Goal: Transaction & Acquisition: Purchase product/service

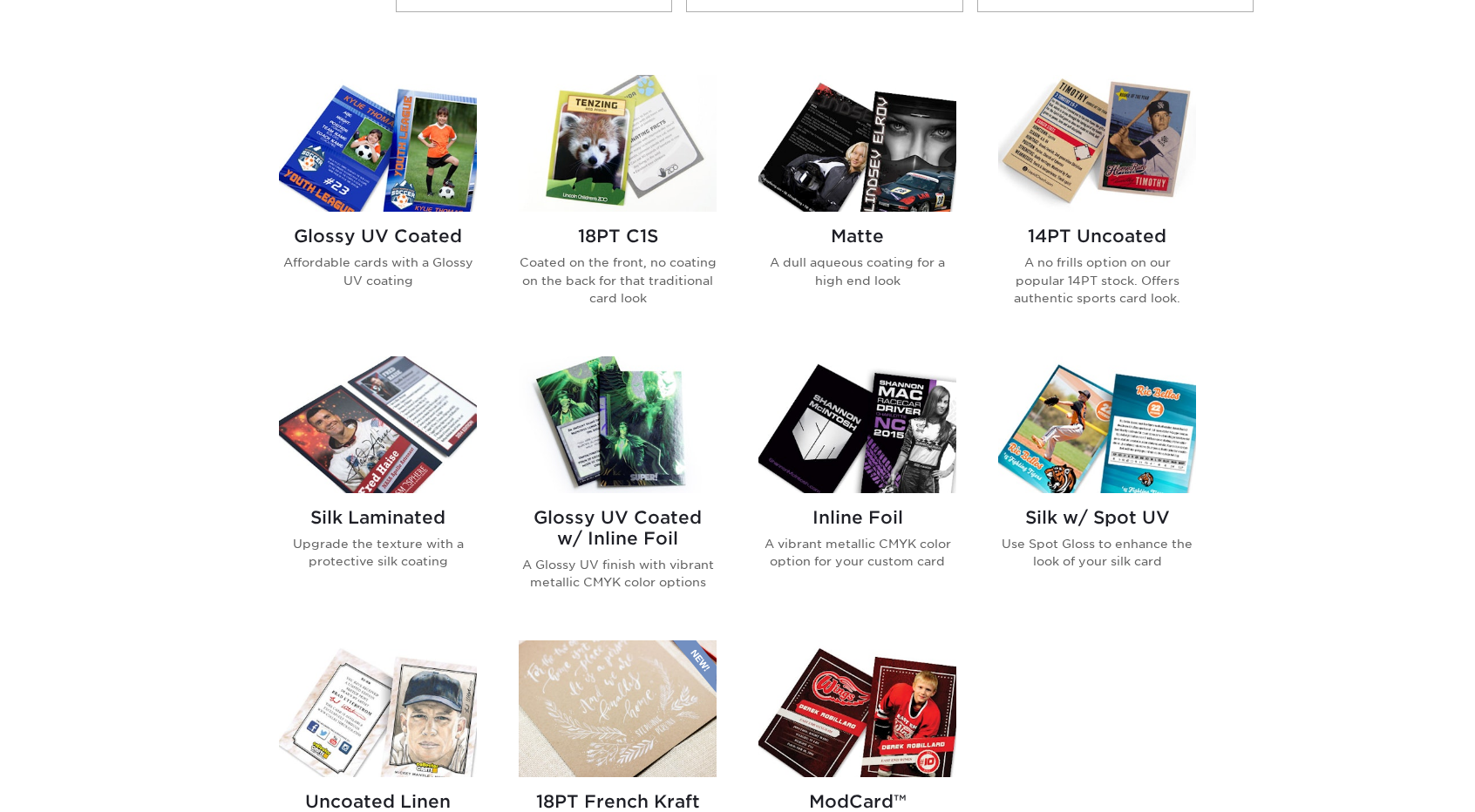
scroll to position [697, 0]
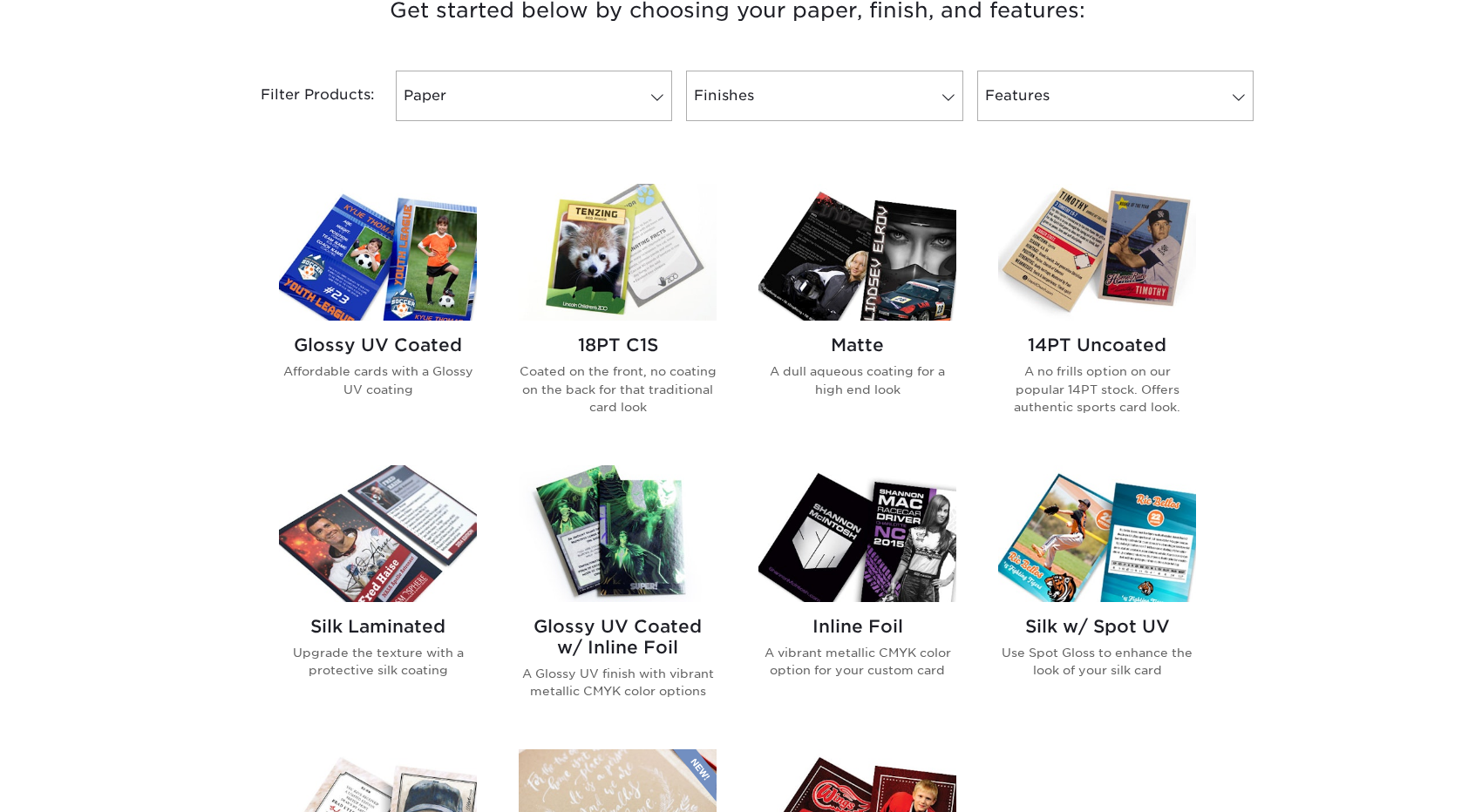
click at [424, 312] on img at bounding box center [377, 253] width 198 height 137
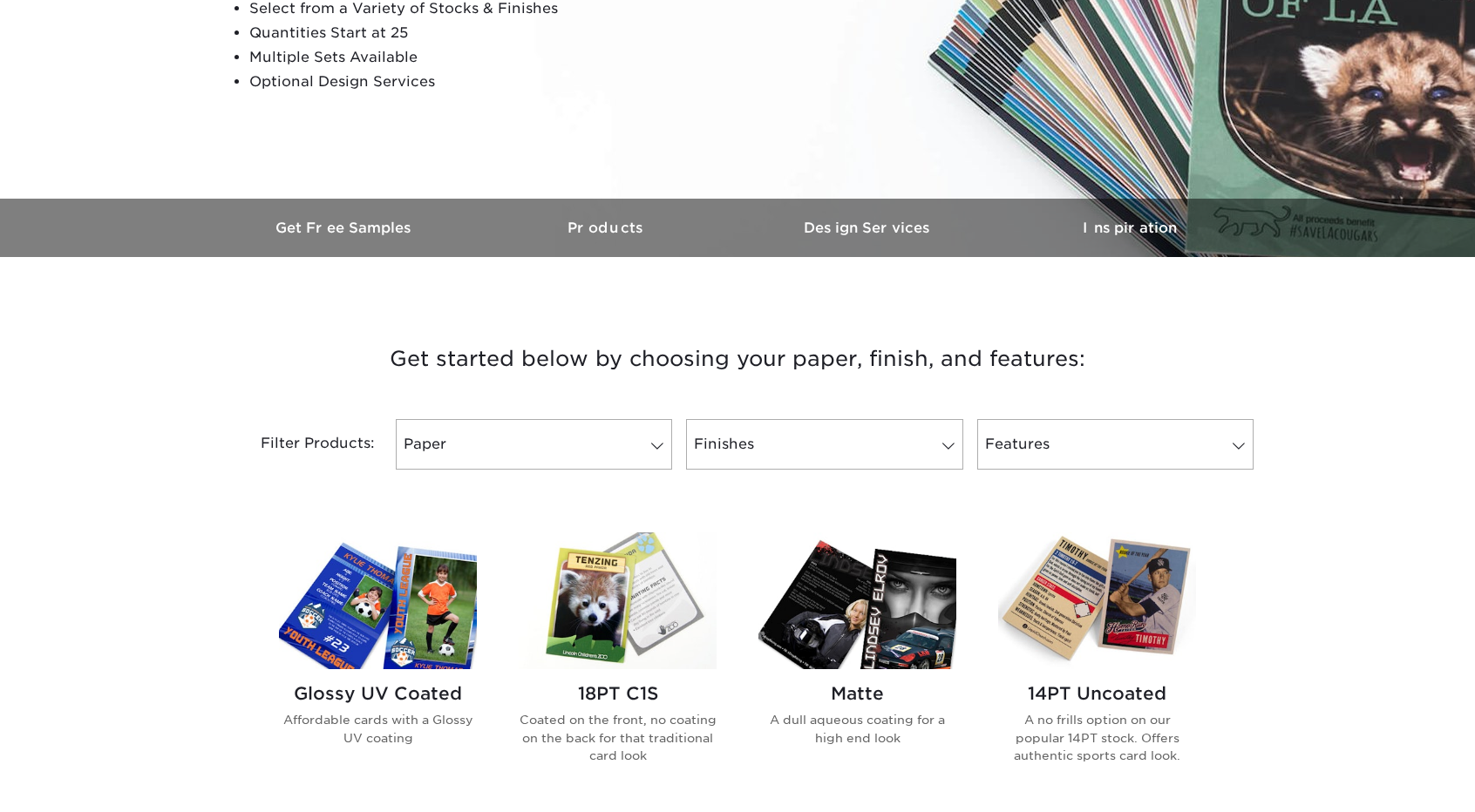
scroll to position [0, 0]
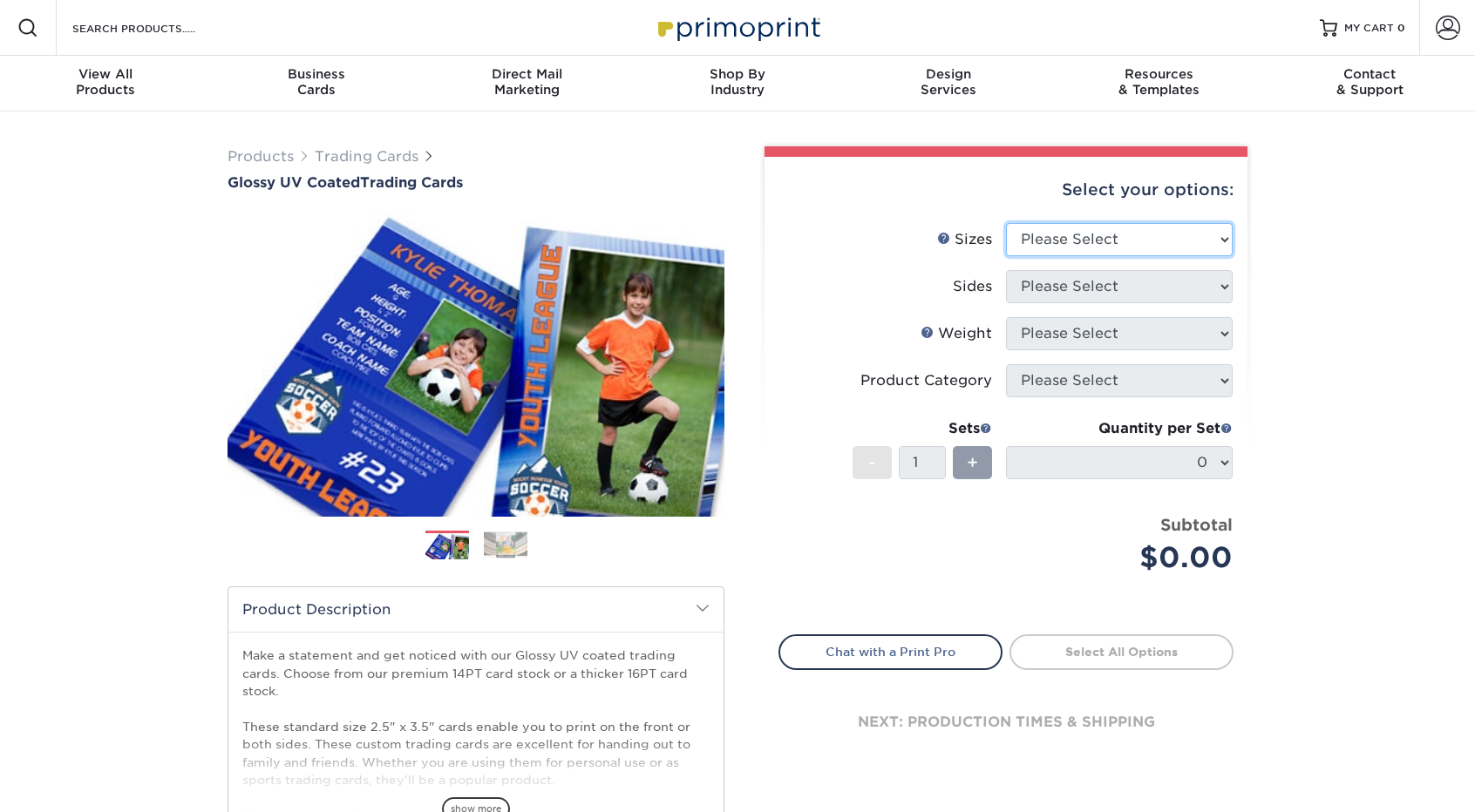
click at [1048, 250] on select "Please Select 2.5" x 3.5"" at bounding box center [1119, 239] width 227 height 33
select select "2.50x3.50"
click at [1006, 223] on select "Please Select 2.5" x 3.5"" at bounding box center [1119, 239] width 227 height 33
click at [1073, 284] on select "Please Select Print Both Sides Print Front Only" at bounding box center [1119, 286] width 227 height 33
select select "32d3c223-f82c-492b-b915-ba065a00862f"
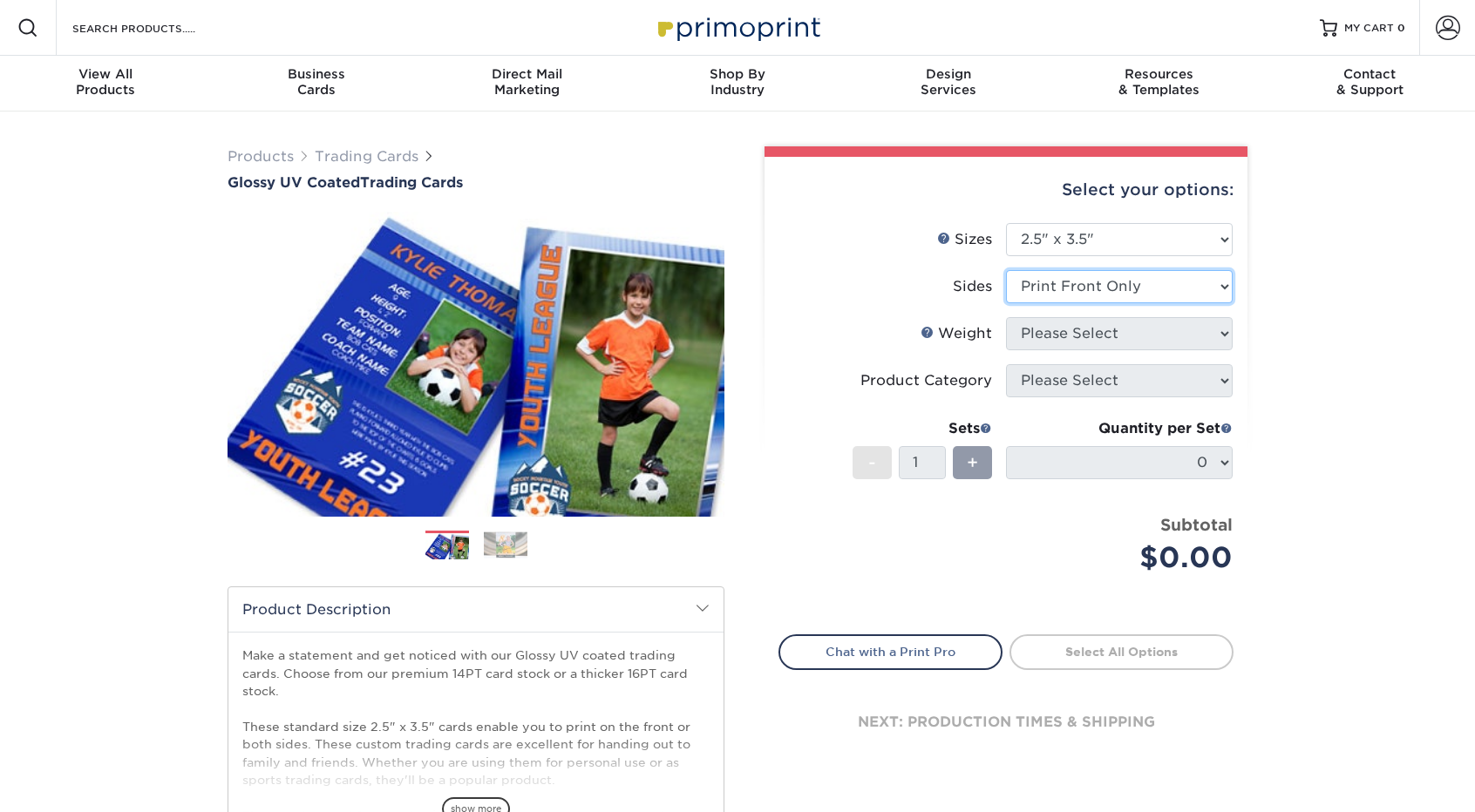
click at [1006, 270] on select "Please Select Print Both Sides Print Front Only" at bounding box center [1119, 286] width 227 height 33
click at [1122, 338] on select "Please Select 16PT 14PT 18PT C1S" at bounding box center [1119, 334] width 227 height 33
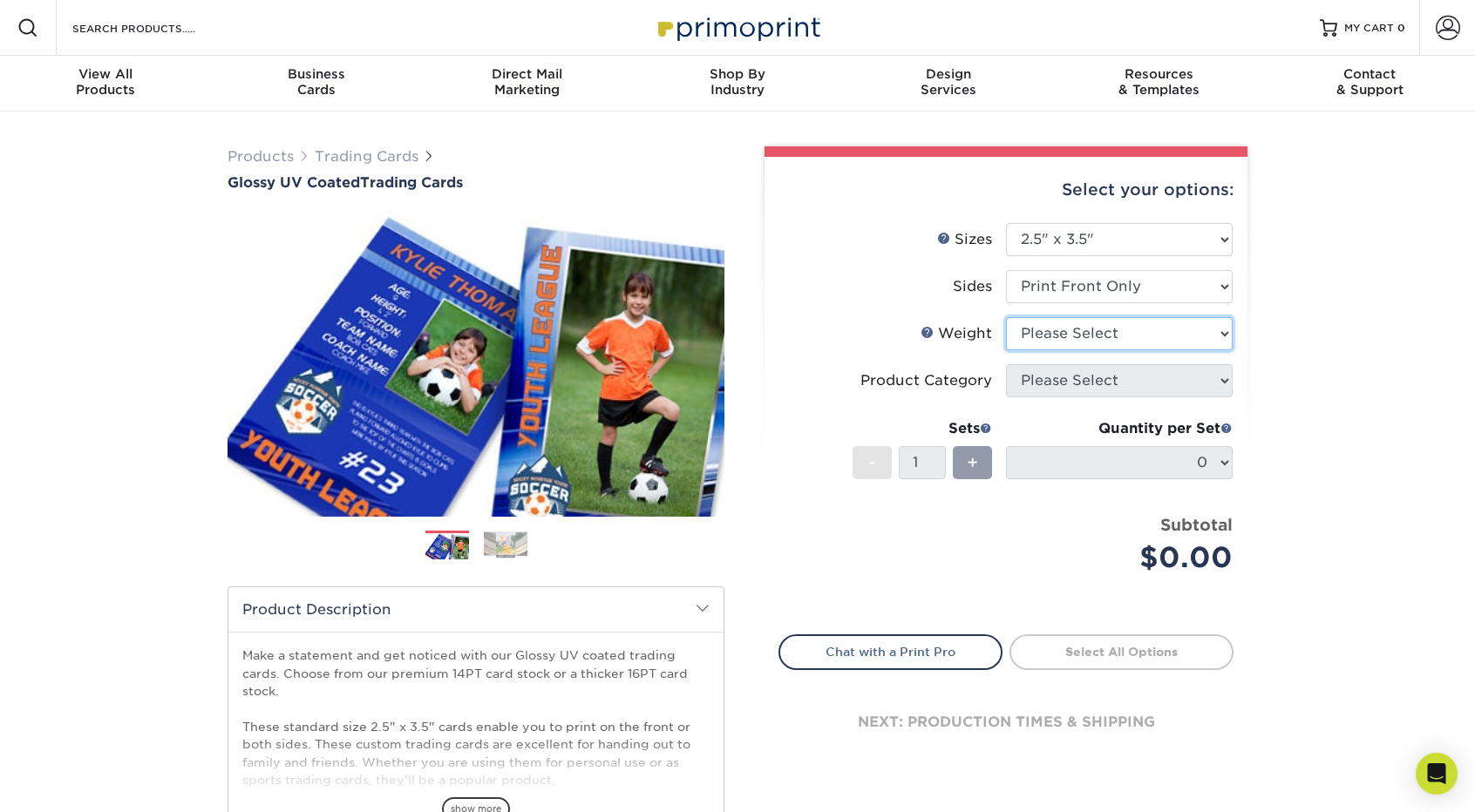
select select "16PT"
click at [1006, 317] on select "Please Select 16PT 14PT 18PT C1S" at bounding box center [1119, 334] width 227 height 33
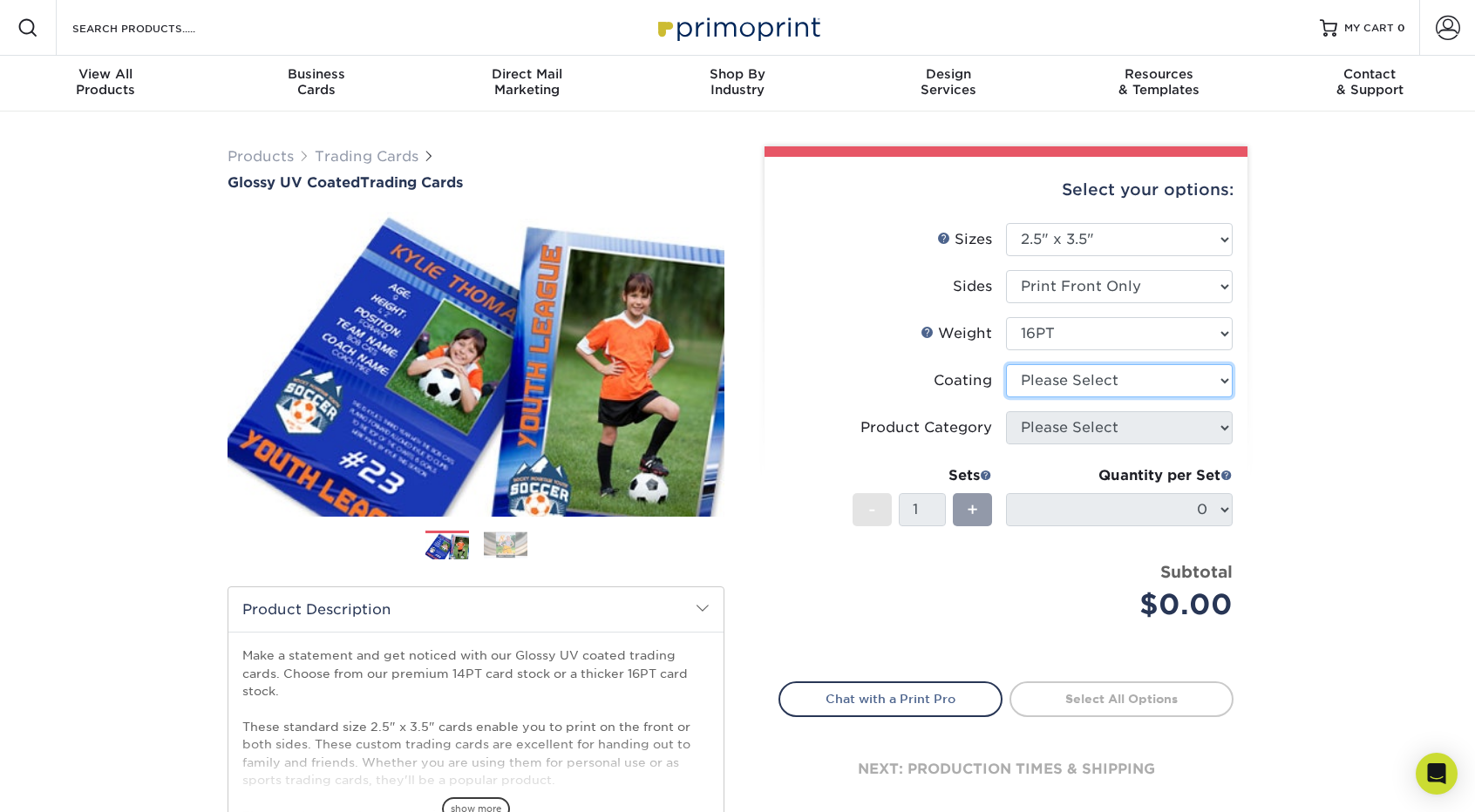
click at [1091, 378] on select at bounding box center [1119, 381] width 227 height 33
select select "ae367451-b2b8-45df-a344-0f05b6a12993"
click at [1006, 365] on select at bounding box center [1119, 381] width 227 height 33
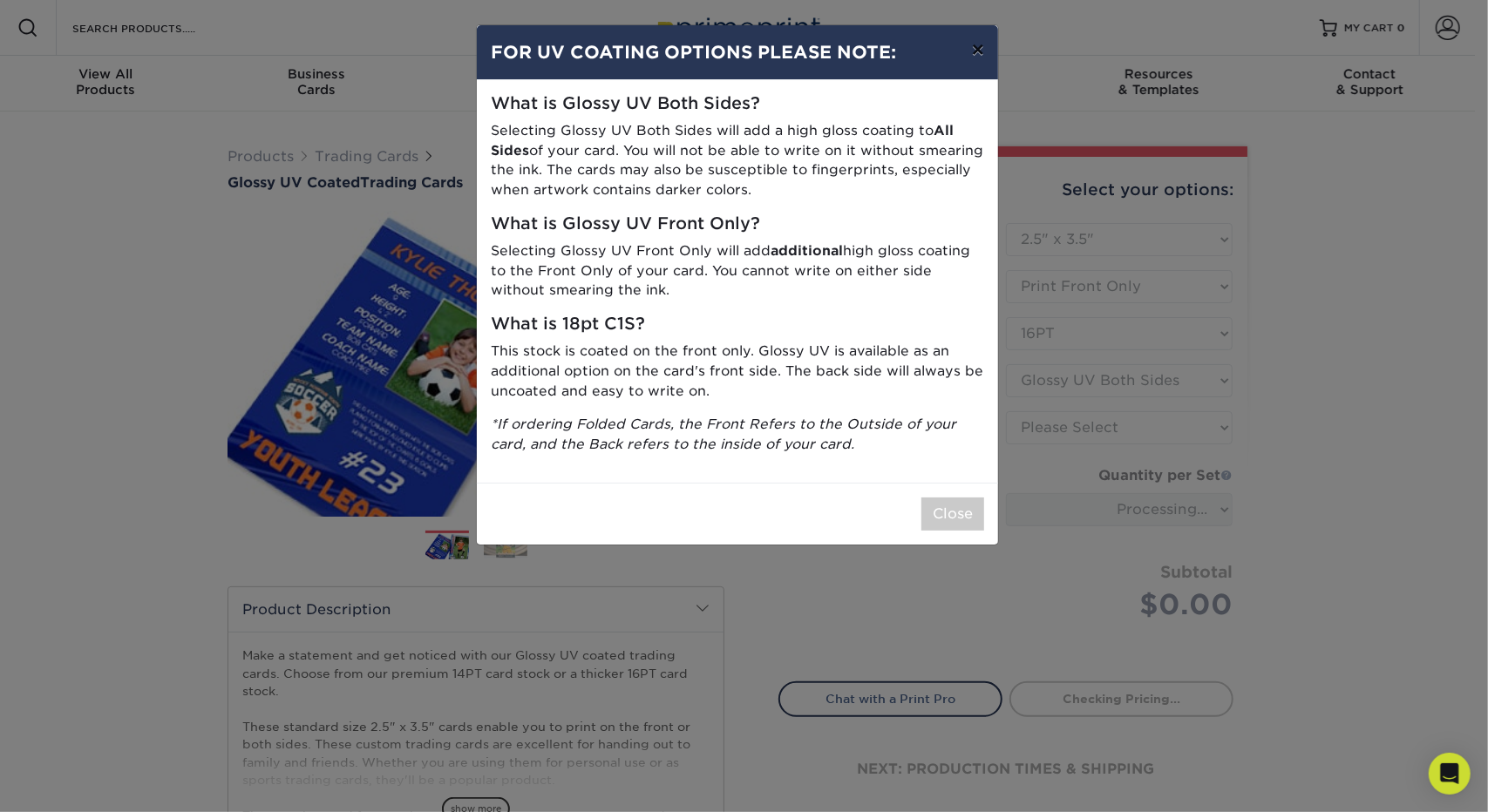
click at [979, 40] on button "×" at bounding box center [978, 49] width 41 height 49
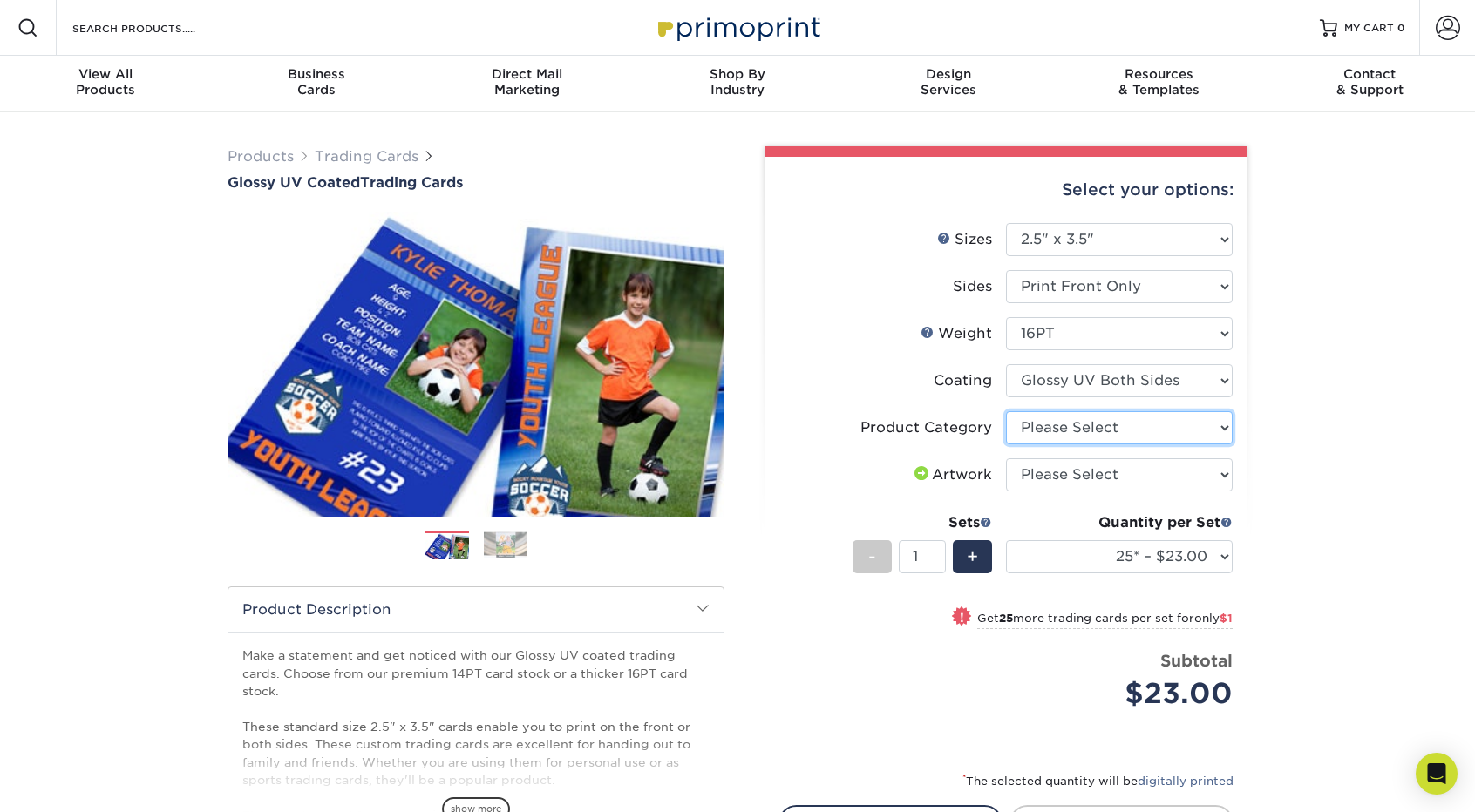
click at [1121, 430] on select "Please Select Trading Cards" at bounding box center [1119, 428] width 227 height 33
select select "c2f9bce9-36c2-409d-b101-c29d9d031e18"
click at [1006, 412] on select "Please Select Trading Cards" at bounding box center [1119, 428] width 227 height 33
click at [1085, 480] on select "Please Select I will upload files I need a design - $100" at bounding box center [1119, 474] width 227 height 33
select select "upload"
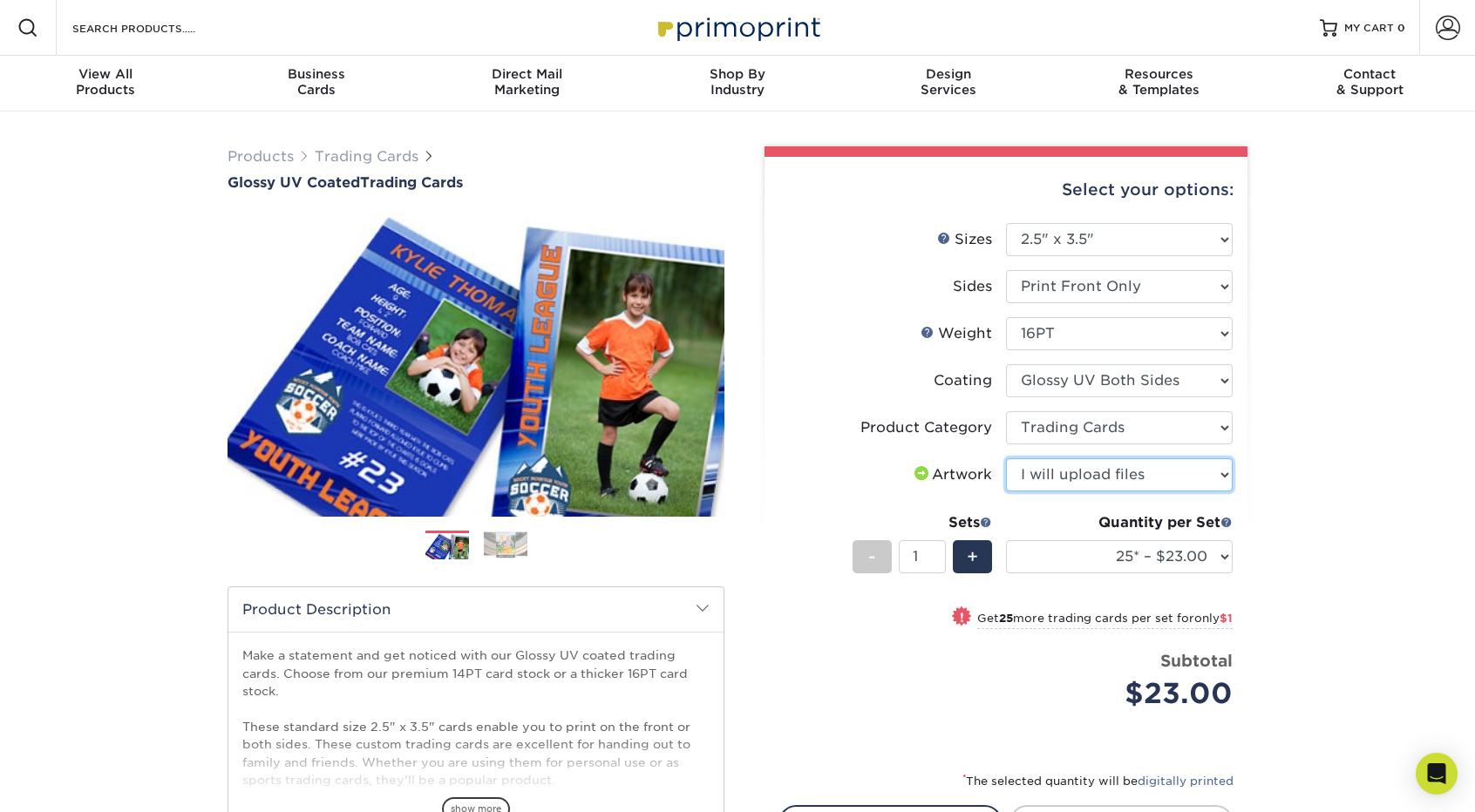
click at [1006, 458] on select "Please Select I will upload files I need a design - $100" at bounding box center [1119, 474] width 227 height 33
